Goal: Communication & Community: Answer question/provide support

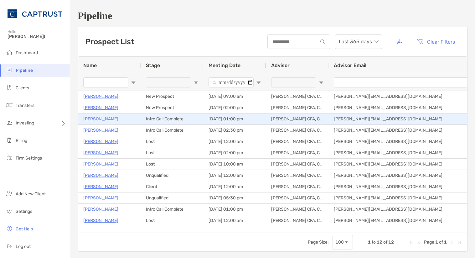
click at [98, 120] on p "[PERSON_NAME]" at bounding box center [100, 119] width 35 height 8
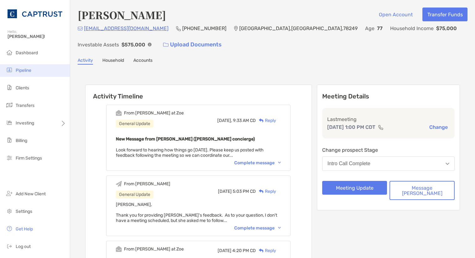
drag, startPoint x: 30, startPoint y: 68, endPoint x: 44, endPoint y: 71, distance: 13.9
click at [30, 68] on span "Pipeline" at bounding box center [24, 70] width 16 height 5
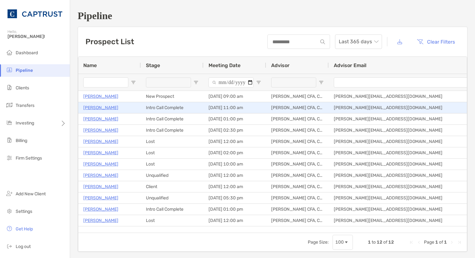
click at [104, 108] on p "[PERSON_NAME]" at bounding box center [100, 108] width 35 height 8
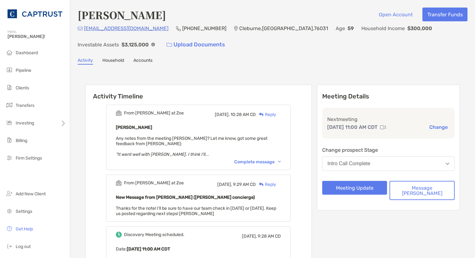
click at [265, 164] on div "Complete message" at bounding box center [257, 161] width 47 height 5
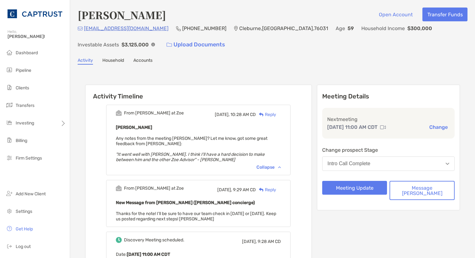
click at [276, 115] on div "Reply" at bounding box center [266, 114] width 20 height 7
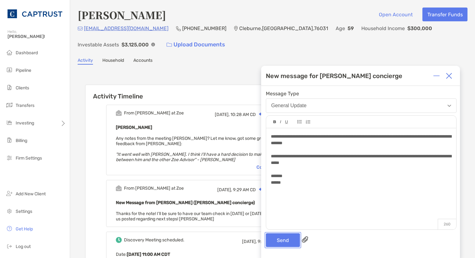
click at [296, 238] on button "Send" at bounding box center [283, 240] width 34 height 14
